Goal: Information Seeking & Learning: Check status

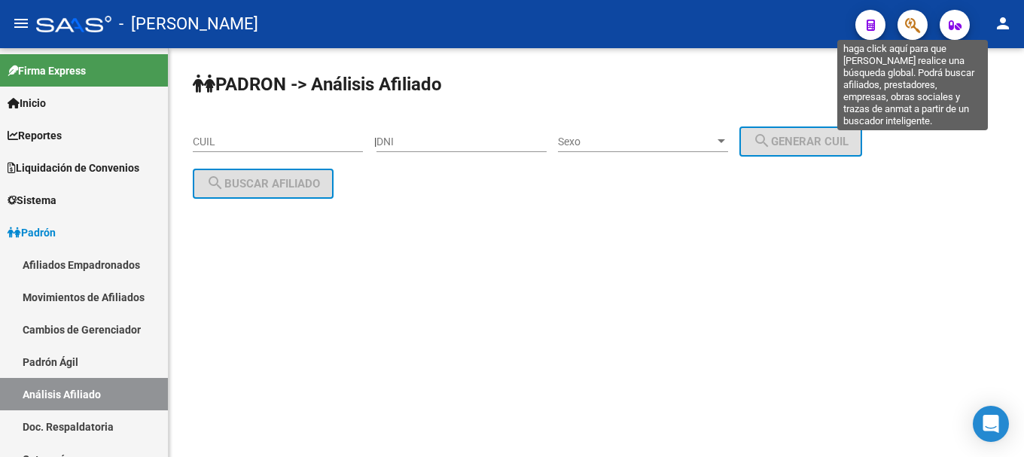
click at [913, 20] on icon "button" at bounding box center [912, 25] width 15 height 17
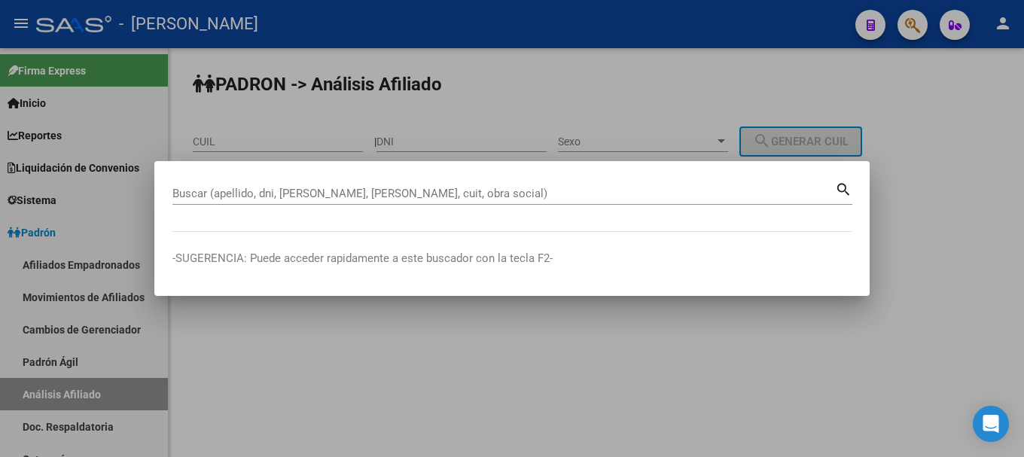
paste input "27326769520"
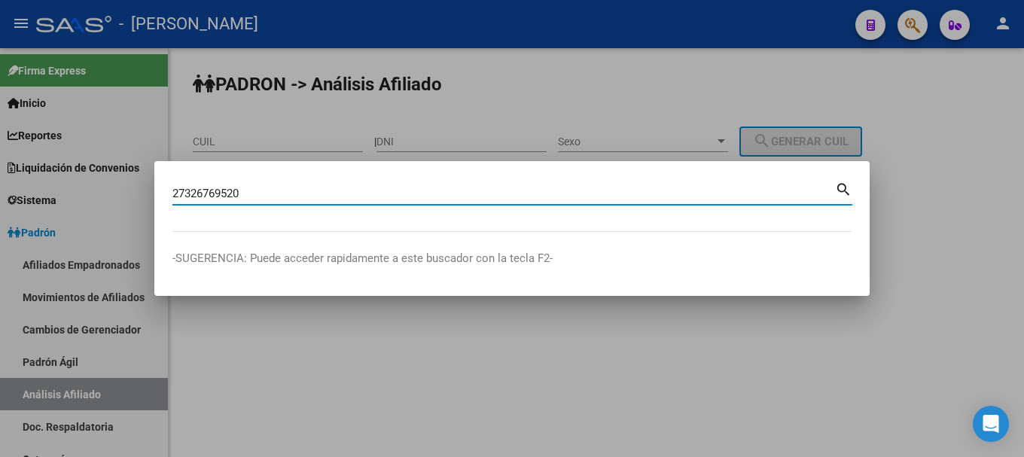
type input "27326769520"
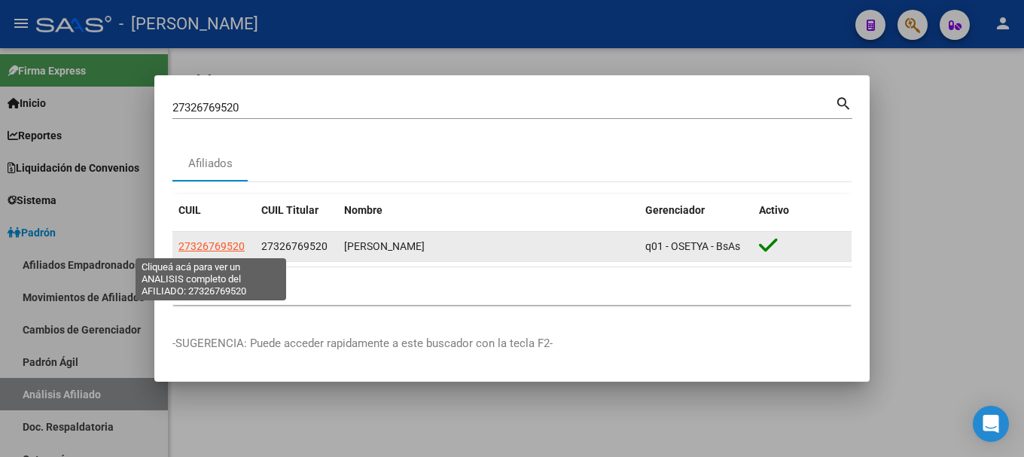
click at [203, 240] on span "27326769520" at bounding box center [211, 246] width 66 height 12
type textarea "27326769520"
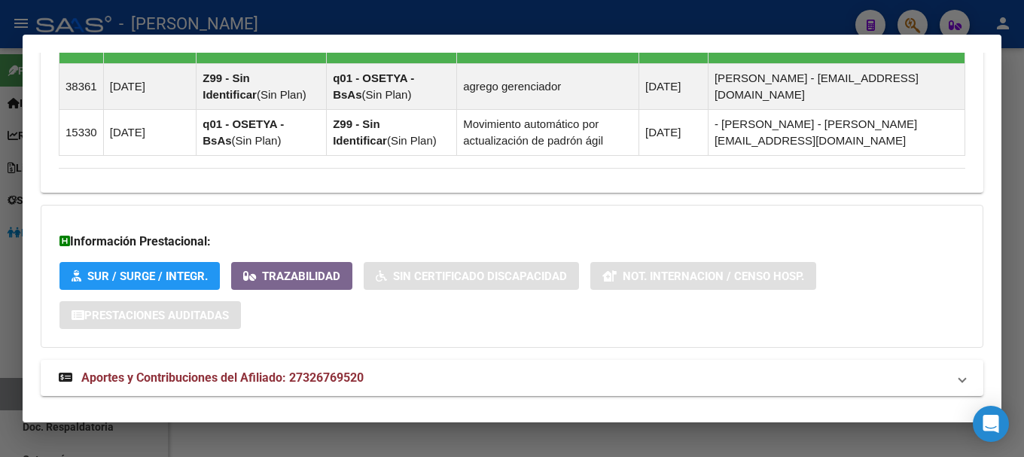
scroll to position [1003, 0]
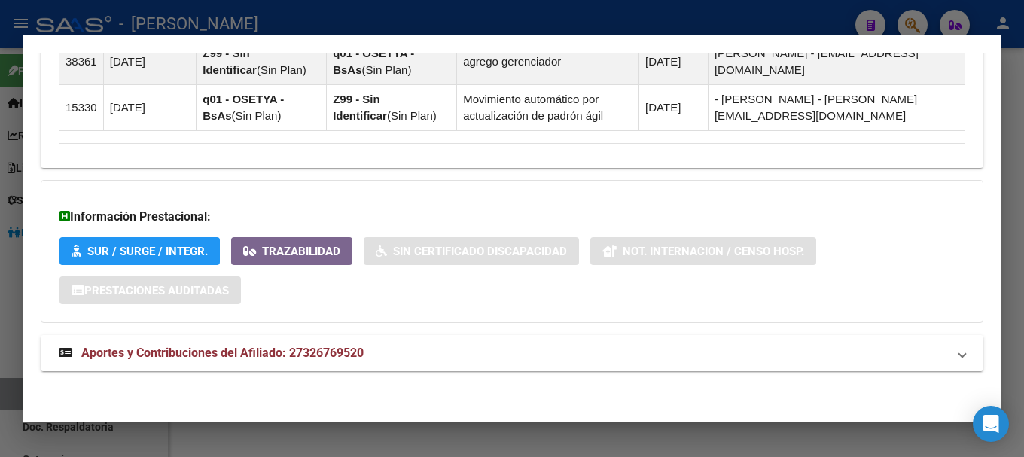
click at [614, 353] on mat-panel-title "Aportes y Contribuciones del Afiliado: 27326769520" at bounding box center [503, 353] width 888 height 18
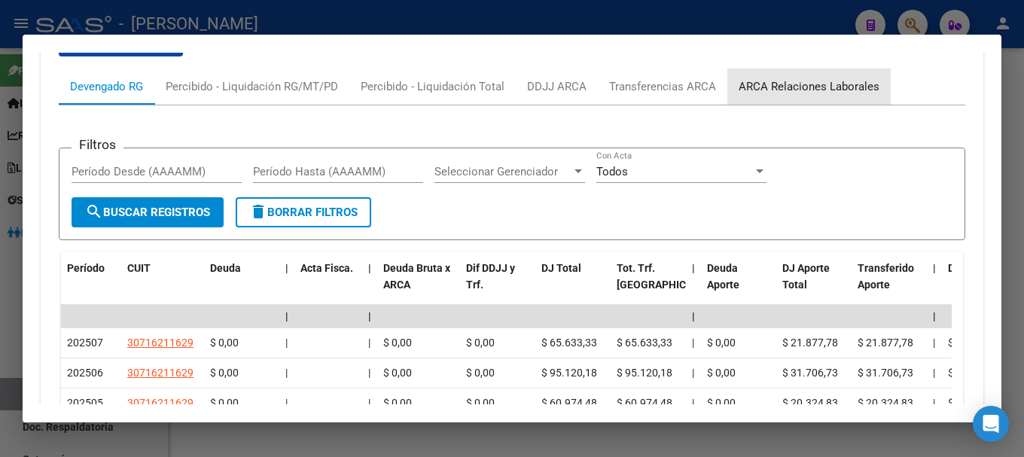
click at [829, 96] on div "ARCA Relaciones Laborales" at bounding box center [808, 86] width 163 height 36
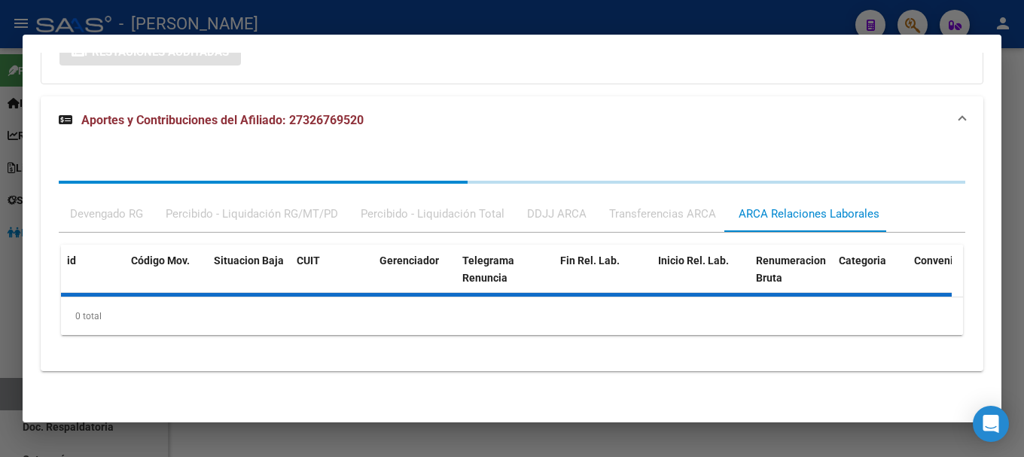
scroll to position [1311, 0]
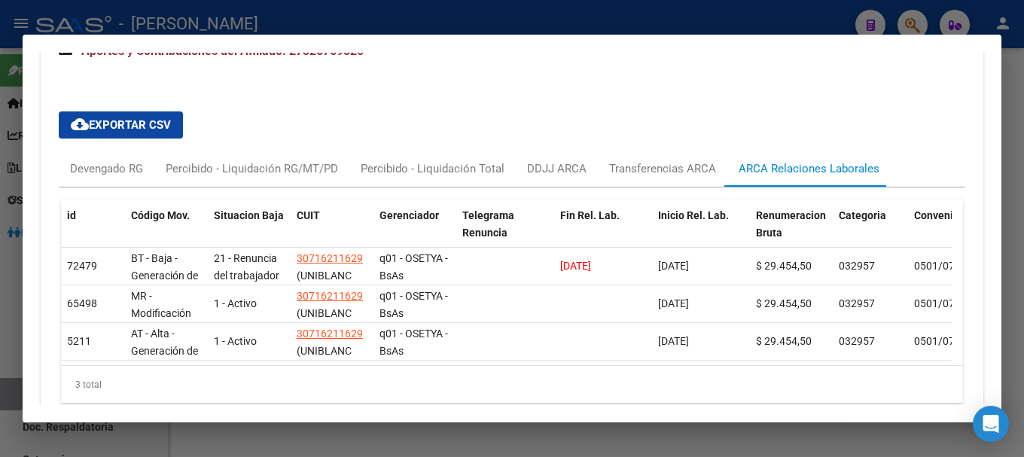
click at [431, 17] on div at bounding box center [512, 228] width 1024 height 457
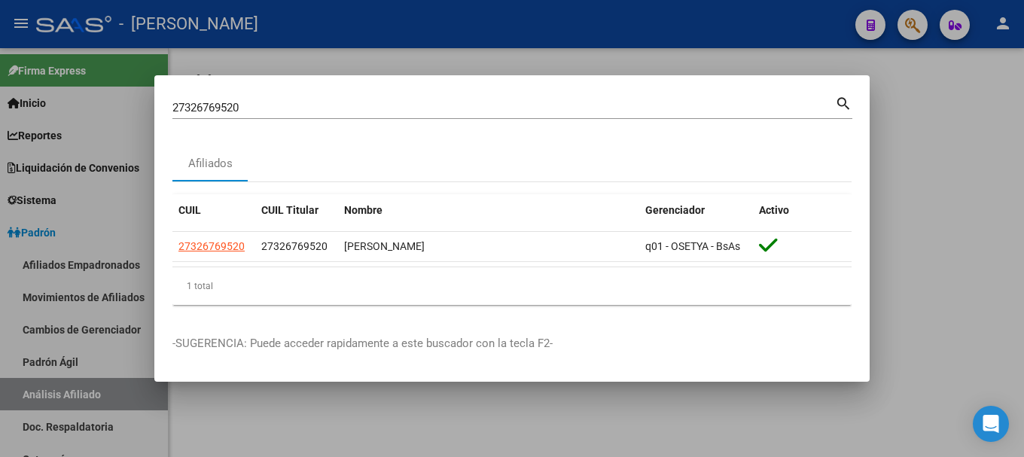
click at [345, 434] on div at bounding box center [512, 228] width 1024 height 457
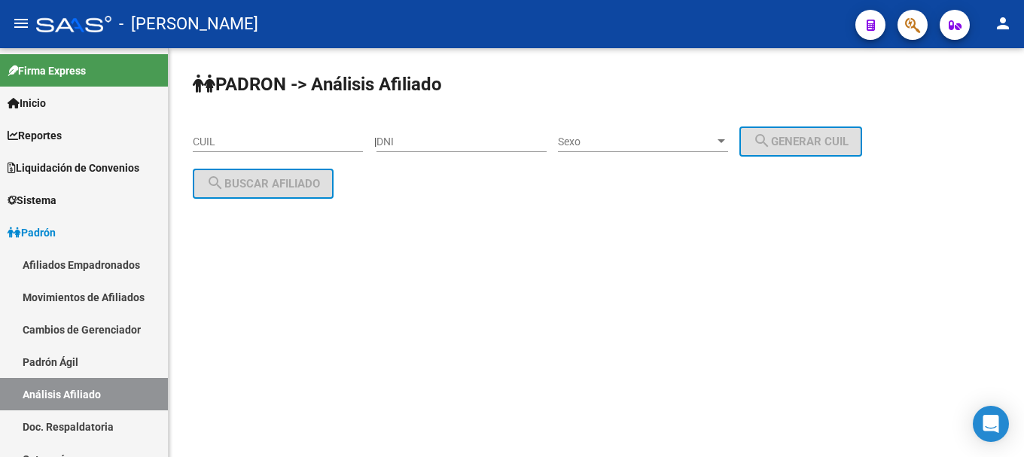
click at [908, 34] on icon "button" at bounding box center [912, 25] width 15 height 17
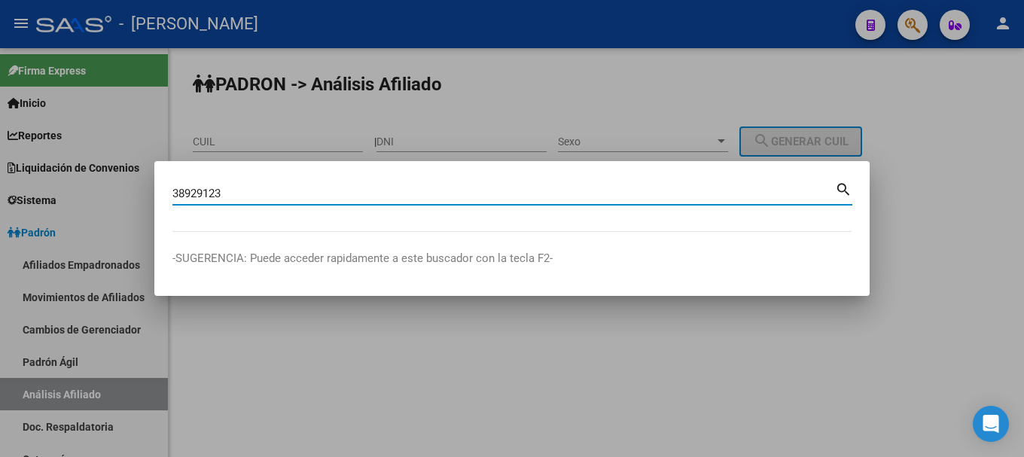
type input "38929123"
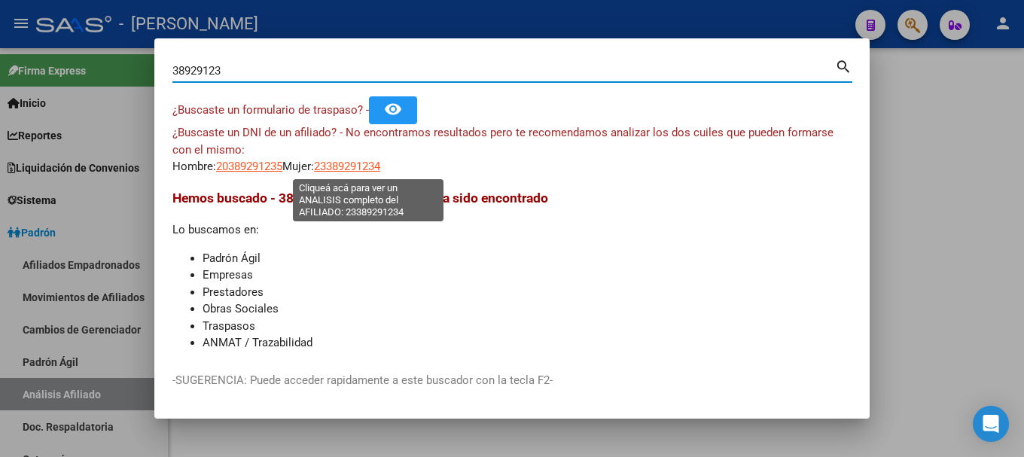
click at [355, 167] on span "23389291234" at bounding box center [347, 167] width 66 height 14
type textarea "23389291234"
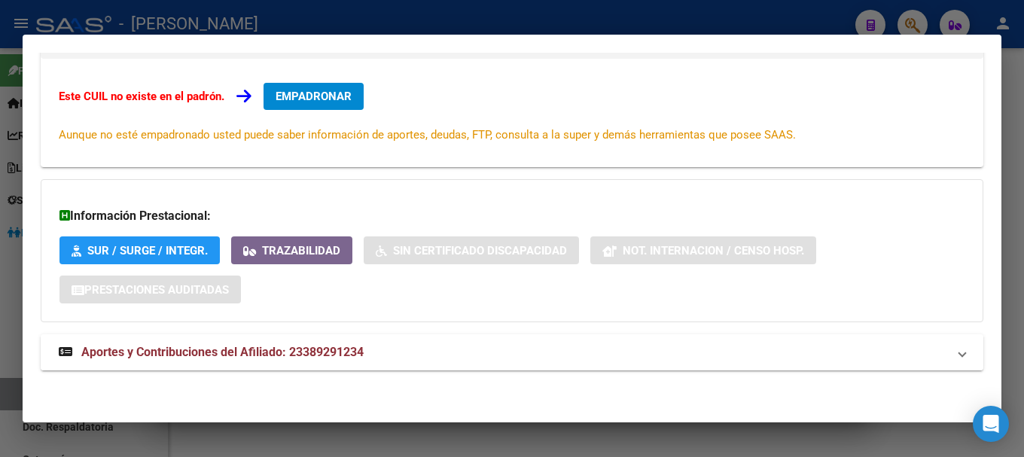
click at [325, 359] on span "Aportes y Contribuciones del Afiliado: 23389291234" at bounding box center [222, 352] width 282 height 14
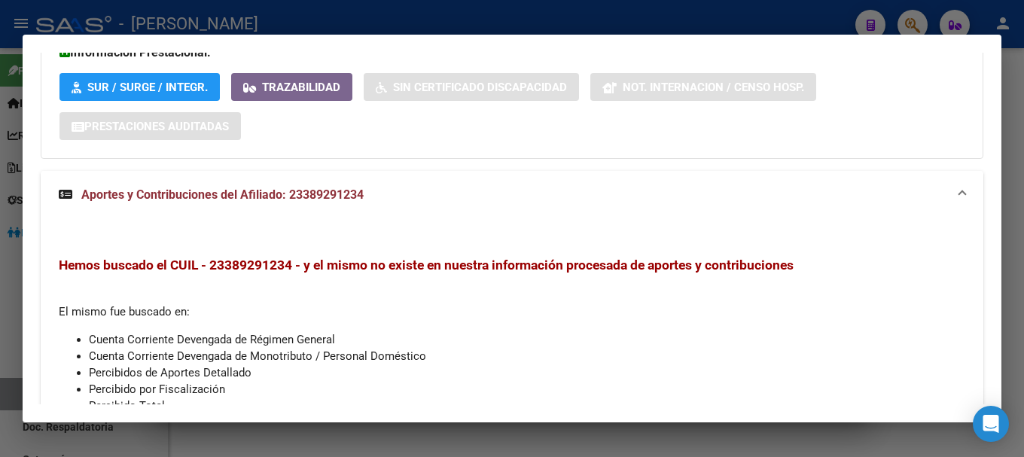
click at [366, 218] on mat-expansion-panel-header "Aportes y Contribuciones del Afiliado: 23389291234" at bounding box center [512, 195] width 942 height 48
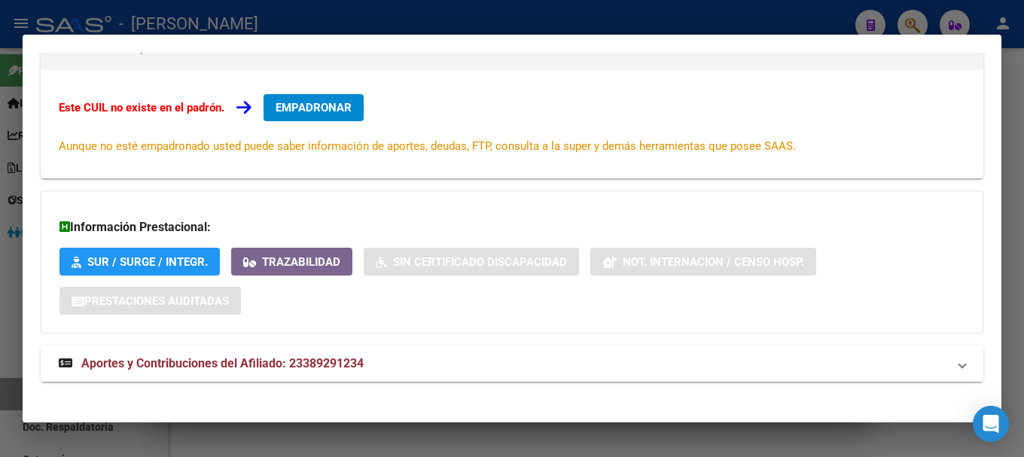
scroll to position [0, 0]
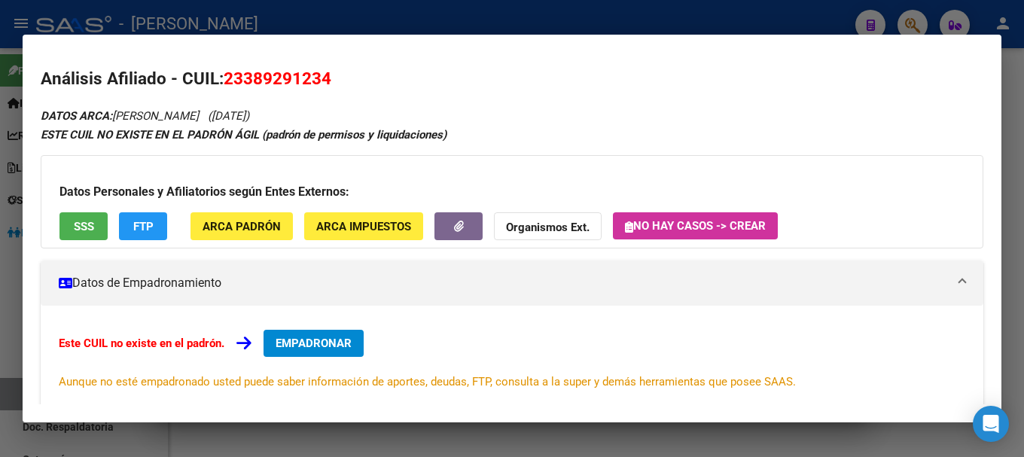
click at [294, 88] on span "23389291234" at bounding box center [278, 78] width 108 height 20
copy span "23389291234"
click at [506, 7] on div at bounding box center [512, 228] width 1024 height 457
